Goal: Information Seeking & Learning: Compare options

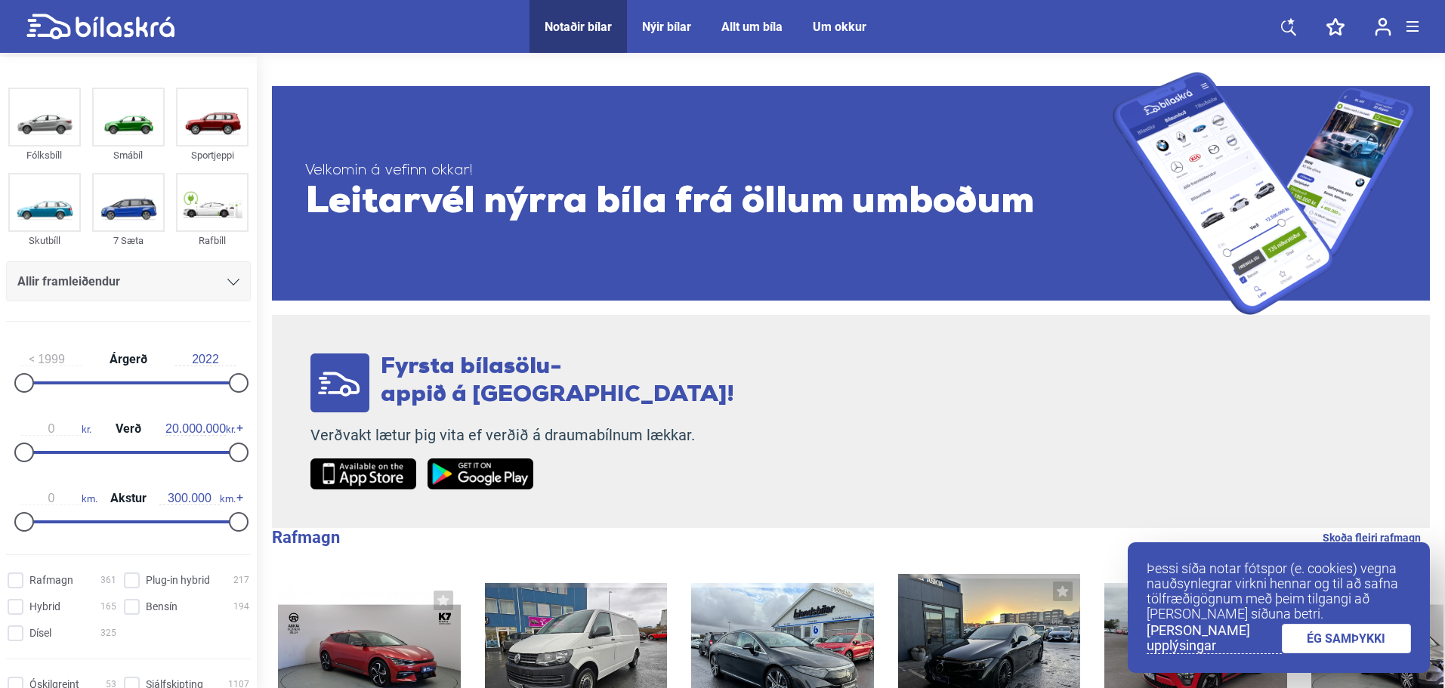
click at [1360, 641] on link "ÉG SAMÞYKKI" at bounding box center [1347, 638] width 130 height 29
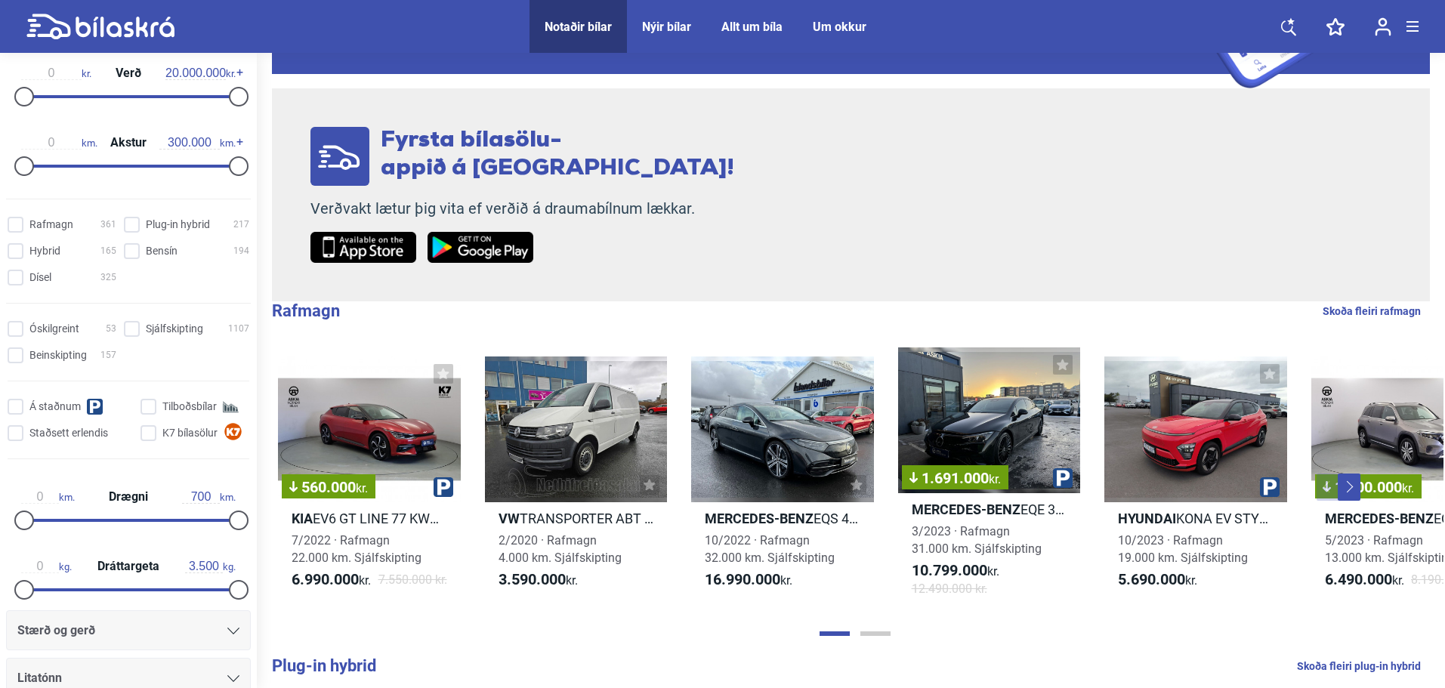
scroll to position [151, 0]
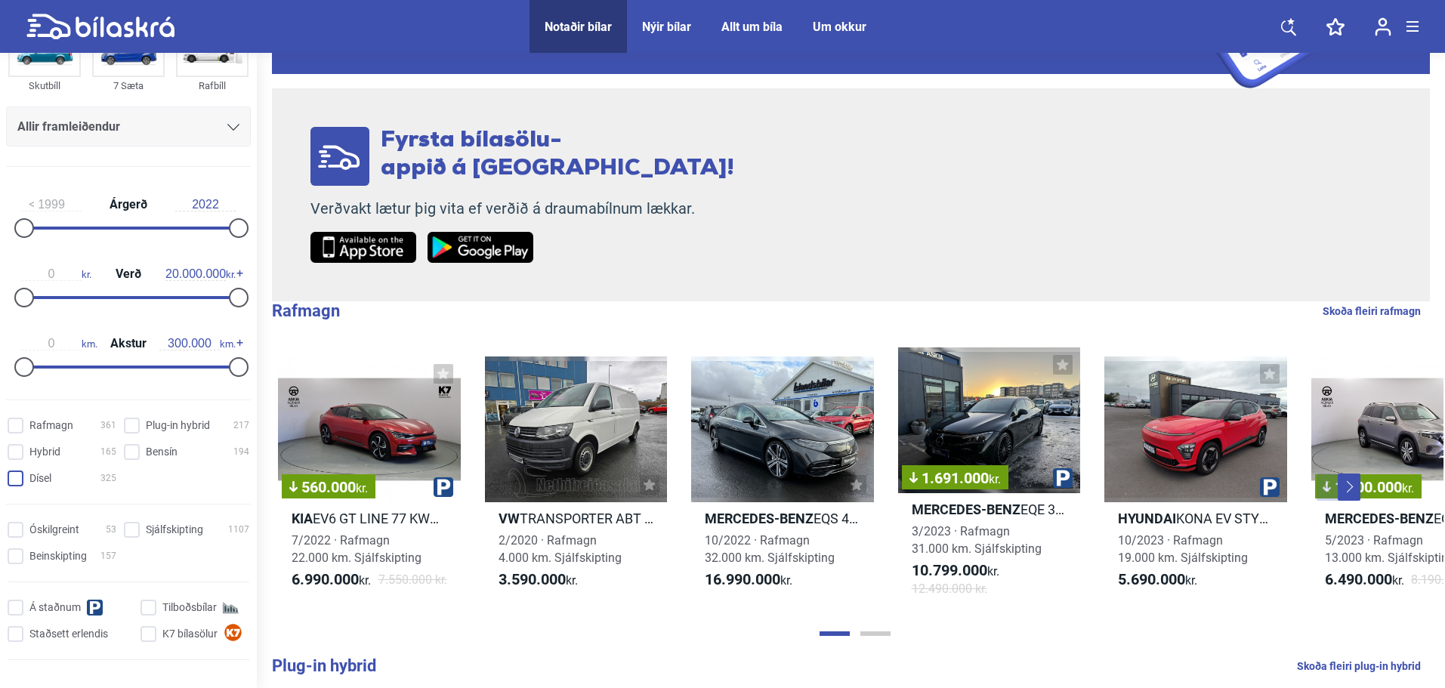
click at [39, 474] on input "Dísel 325" at bounding box center [64, 479] width 109 height 16
checkbox input "true"
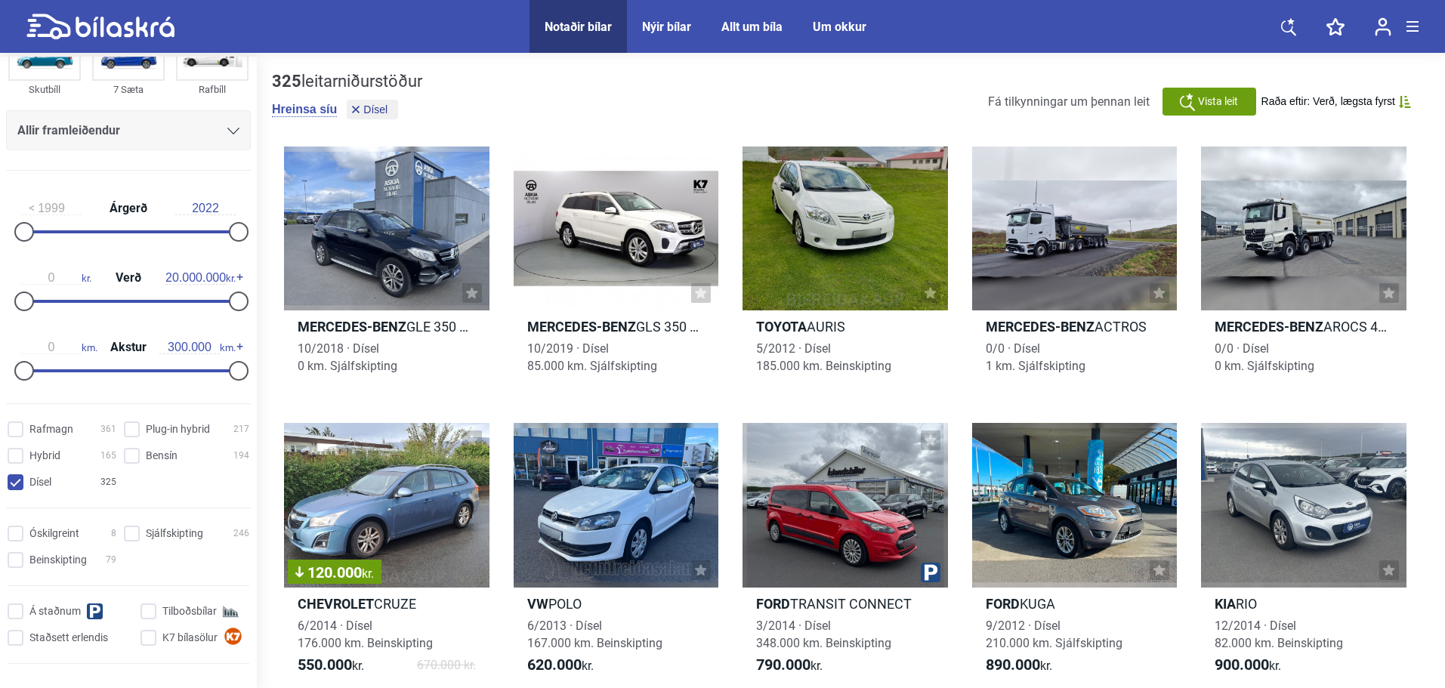
click at [149, 543] on div "Óskilgreint 8 Sjálfskipting 246 Beinskipting 79 Á staðnum Tilboðsbílar Staðsett…" at bounding box center [128, 598] width 257 height 156
click at [159, 528] on input "Sjálfskipting 246" at bounding box center [188, 534] width 125 height 16
checkbox input "true"
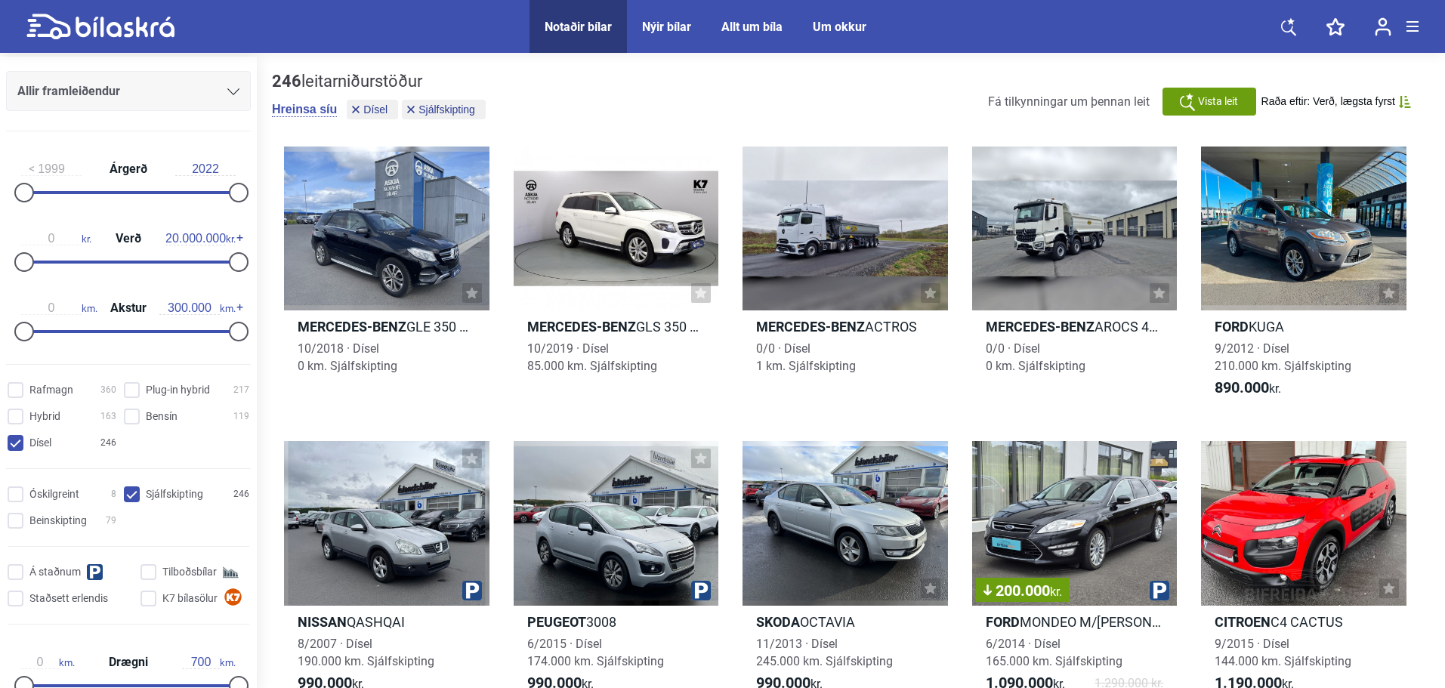
scroll to position [174, 0]
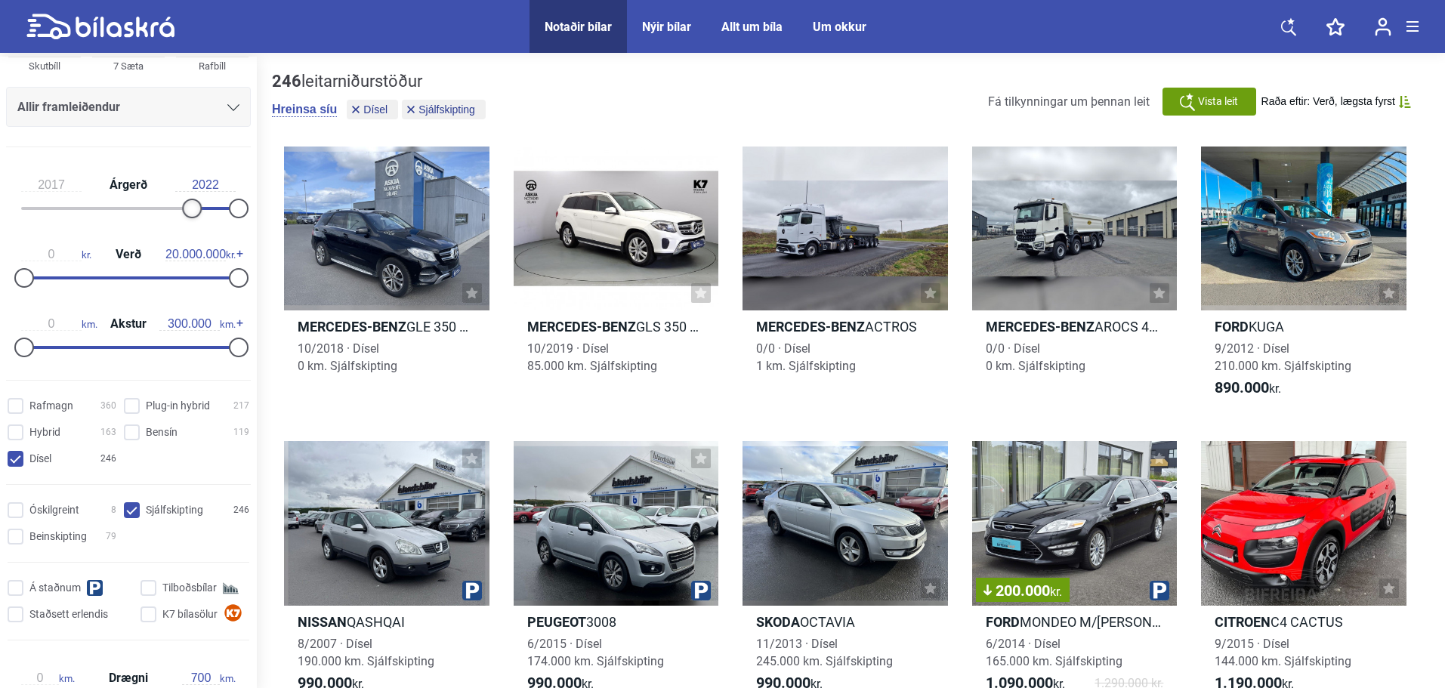
type input "2018"
drag, startPoint x: 25, startPoint y: 199, endPoint x: 198, endPoint y: 204, distance: 173.0
click at [198, 204] on div at bounding box center [202, 209] width 20 height 20
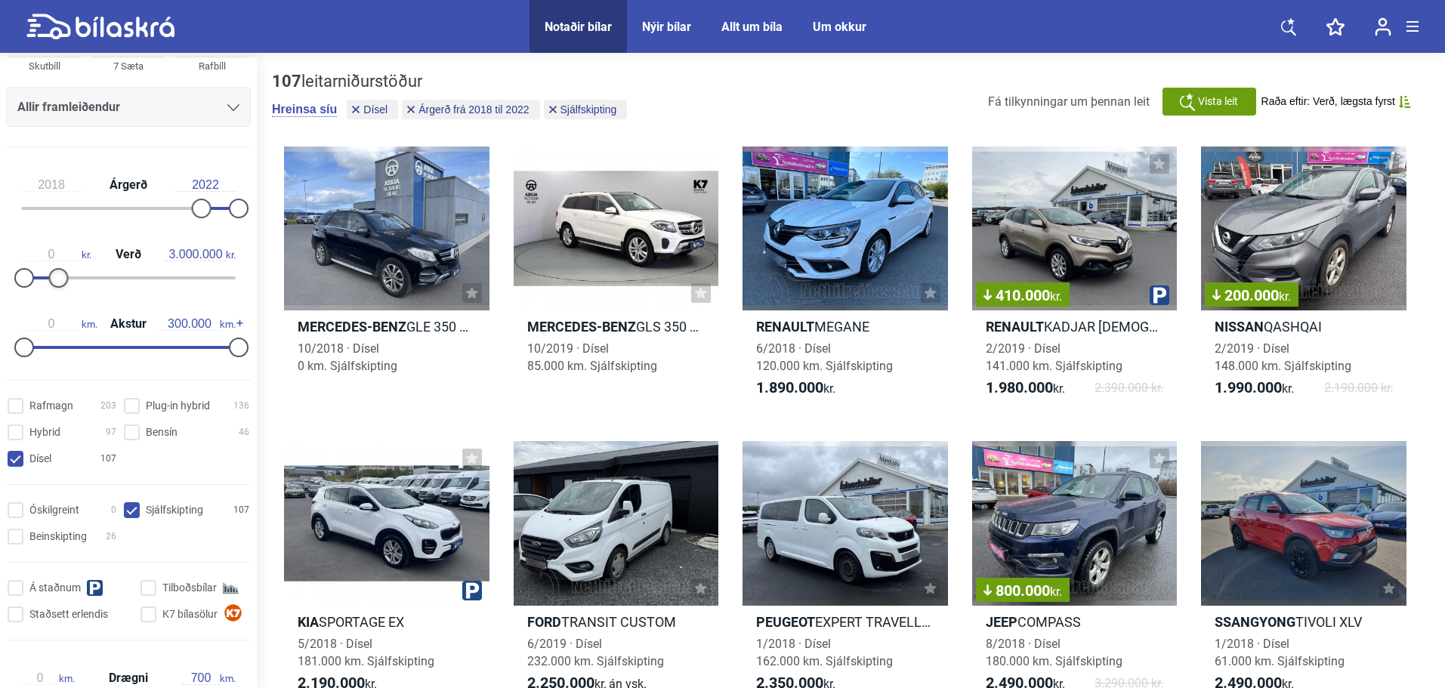
type input "2.900.000"
drag, startPoint x: 230, startPoint y: 269, endPoint x: 51, endPoint y: 271, distance: 179.0
click at [51, 271] on div at bounding box center [55, 278] width 20 height 20
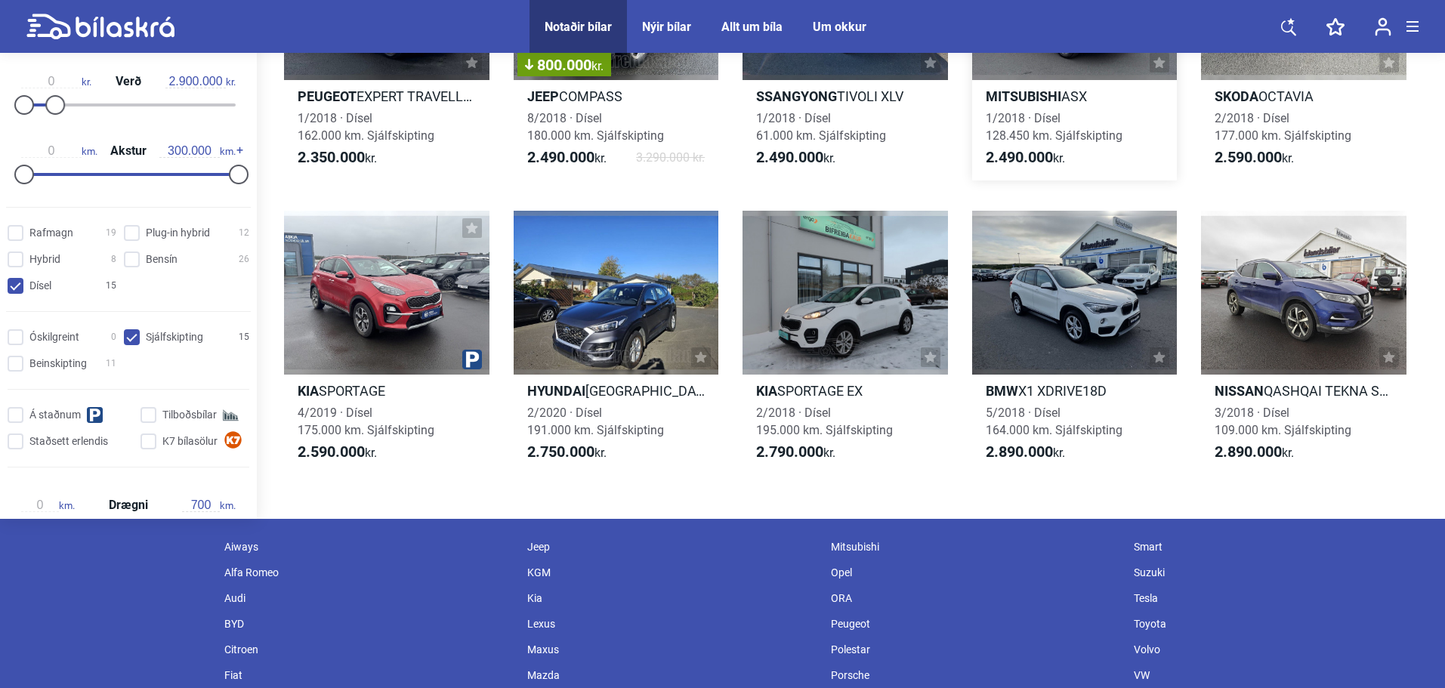
scroll to position [529, 0]
